Goal: Information Seeking & Learning: Learn about a topic

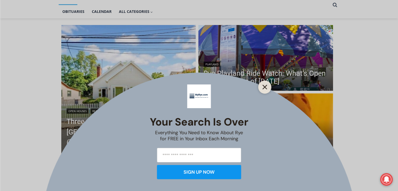
click at [265, 86] on icon "Close" at bounding box center [264, 87] width 5 height 5
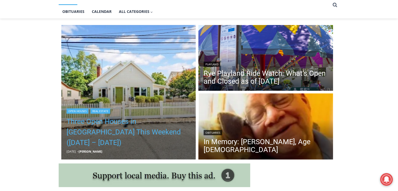
click at [116, 131] on link "Three Open Houses in [GEOGRAPHIC_DATA] This Weekend ([DATE] – [DATE])" at bounding box center [128, 132] width 124 height 32
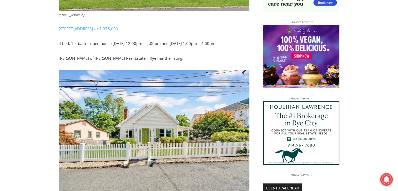
scroll to position [436, 0]
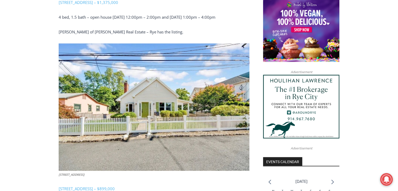
click at [161, 94] on img at bounding box center [154, 106] width 190 height 127
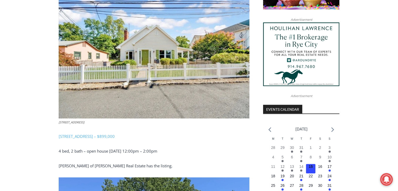
scroll to position [489, 0]
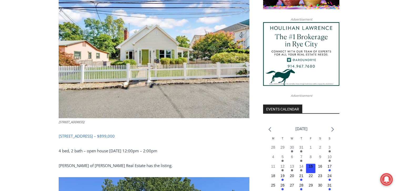
click at [86, 133] on span "[STREET_ADDRESS] – $899,000" at bounding box center [87, 135] width 56 height 5
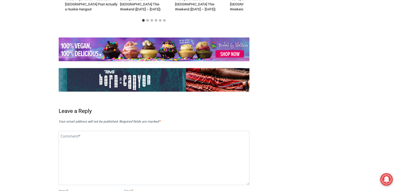
scroll to position [1119, 0]
